Goal: Task Accomplishment & Management: Manage account settings

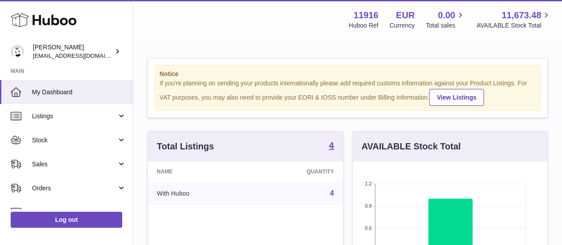
scroll to position [139, 195]
click at [330, 150] on strong "4" at bounding box center [331, 145] width 5 height 9
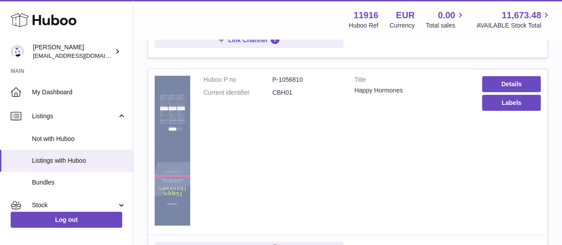
scroll to position [508, 0]
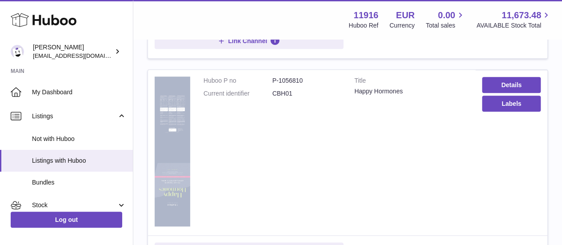
click at [185, 146] on img at bounding box center [173, 151] width 36 height 150
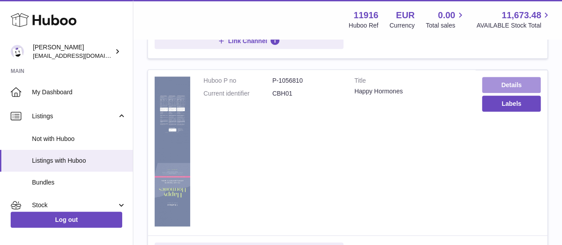
click at [520, 84] on link "Details" at bounding box center [511, 85] width 59 height 16
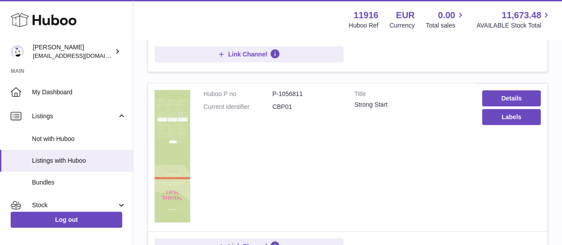
scroll to position [302, 0]
click at [517, 100] on link "Details" at bounding box center [511, 99] width 59 height 16
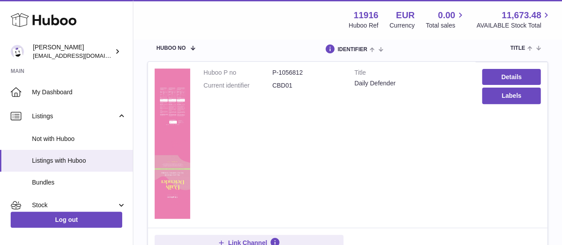
scroll to position [114, 0]
click at [489, 76] on link "Details" at bounding box center [511, 77] width 59 height 16
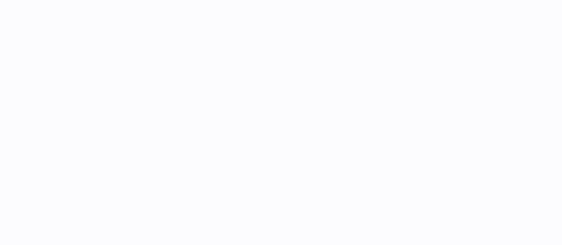
select select
select select "****"
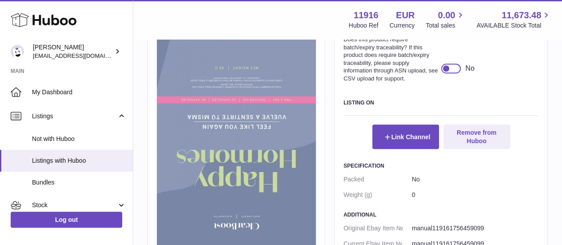
scroll to position [441, 0]
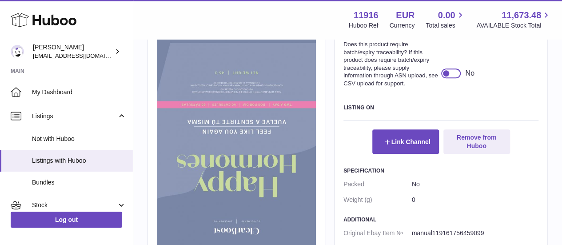
click at [454, 78] on div at bounding box center [451, 73] width 20 height 10
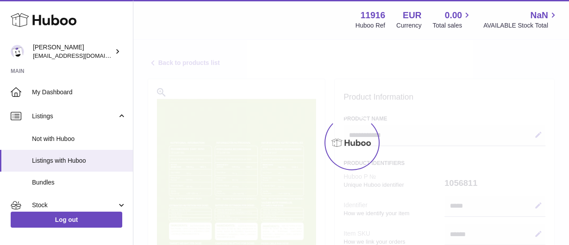
select select
select select "****"
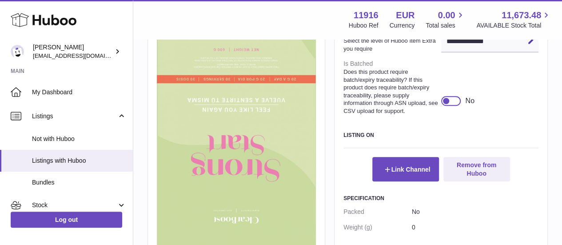
scroll to position [411, 0]
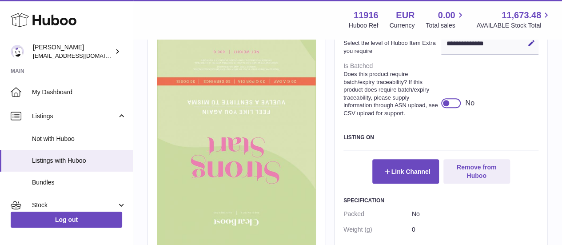
click at [447, 107] on div at bounding box center [446, 103] width 8 height 8
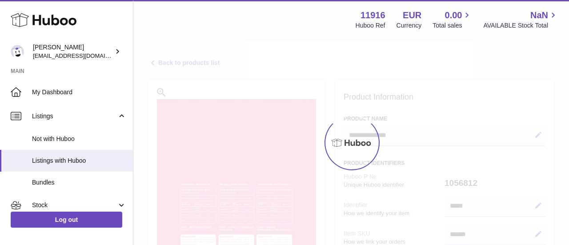
select select
select select "****"
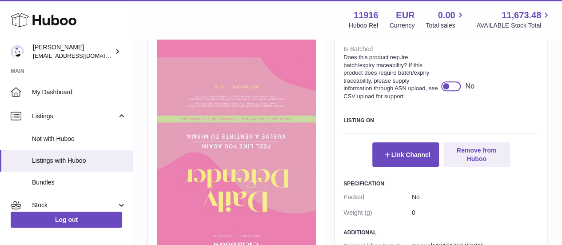
scroll to position [442, 0]
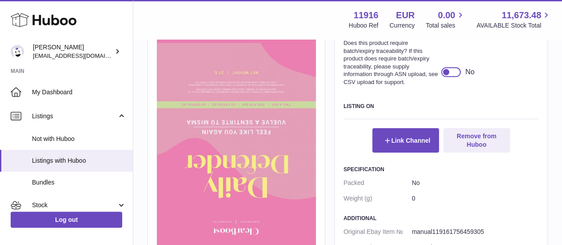
click at [455, 77] on div at bounding box center [451, 72] width 20 height 10
